Goal: Find specific page/section: Find specific page/section

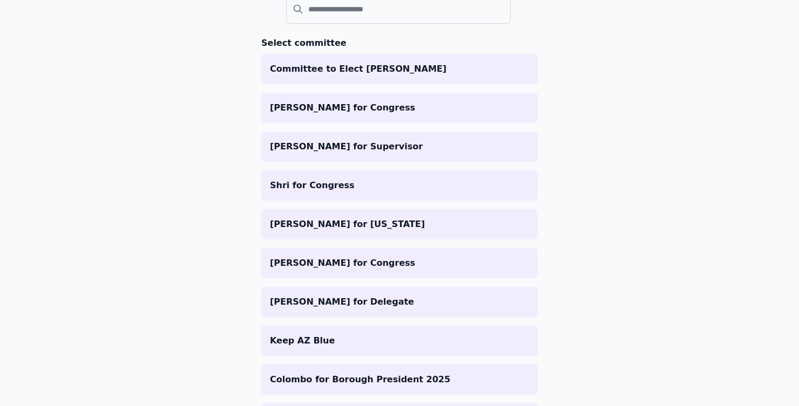
scroll to position [129, 0]
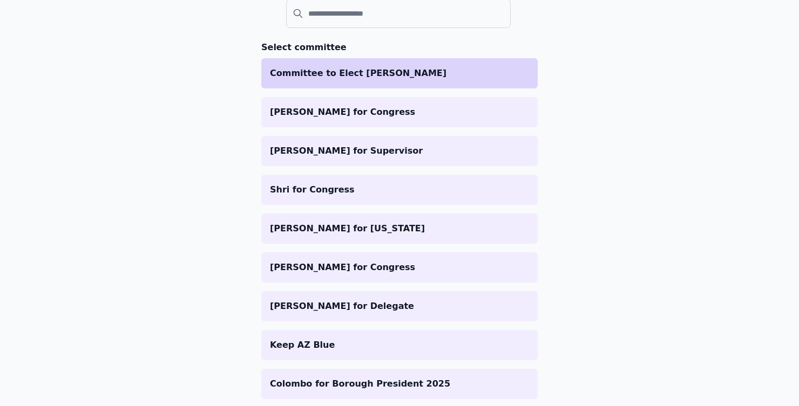
click at [343, 73] on p "Committee to Elect [PERSON_NAME]" at bounding box center [399, 73] width 259 height 13
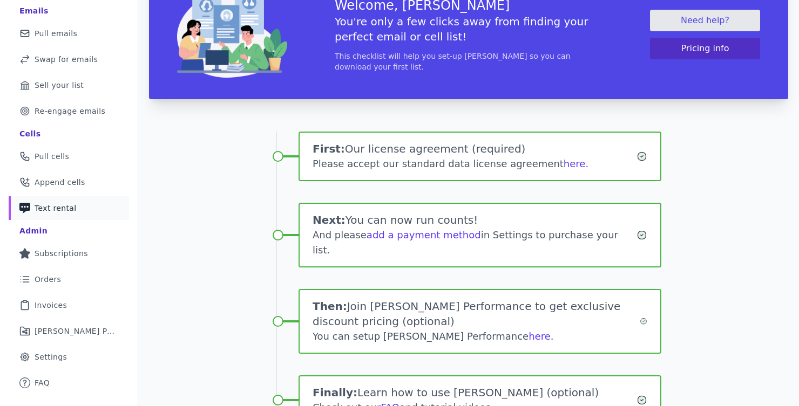
scroll to position [166, 0]
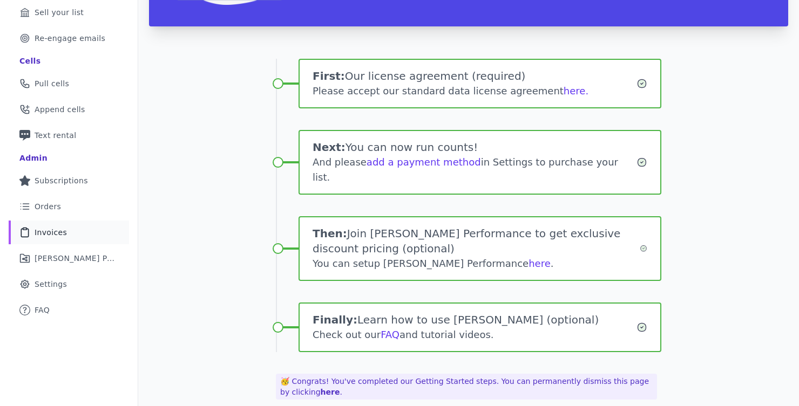
click at [62, 235] on span "Invoices" at bounding box center [51, 232] width 32 height 11
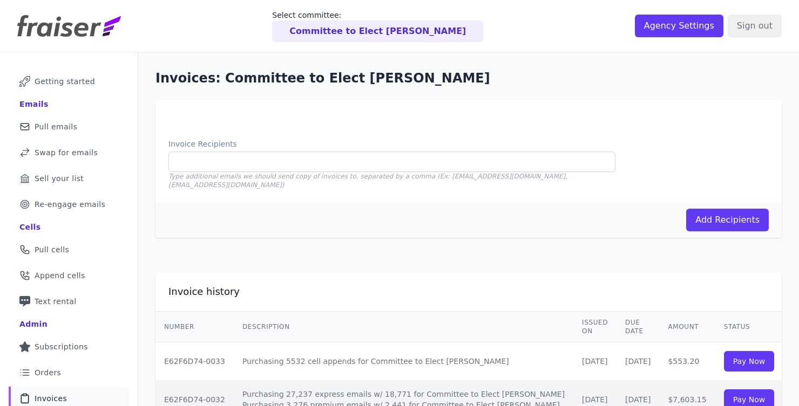
scroll to position [82, 0]
